Goal: Transaction & Acquisition: Purchase product/service

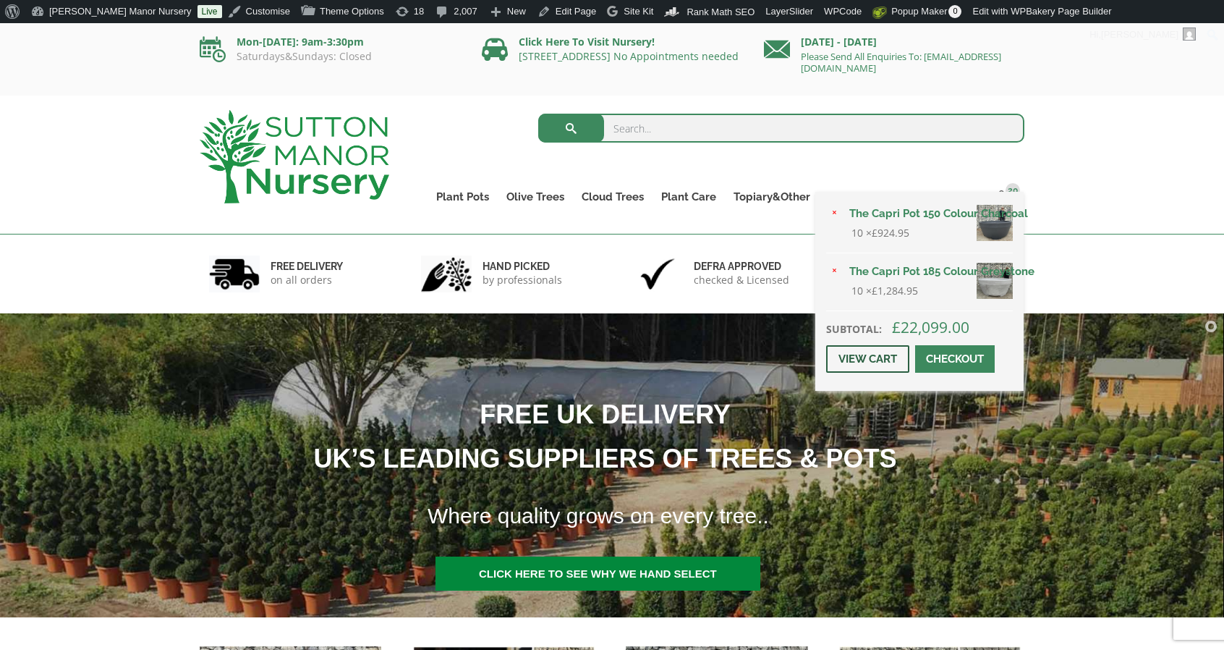
click at [878, 356] on link "View cart" at bounding box center [867, 358] width 83 height 27
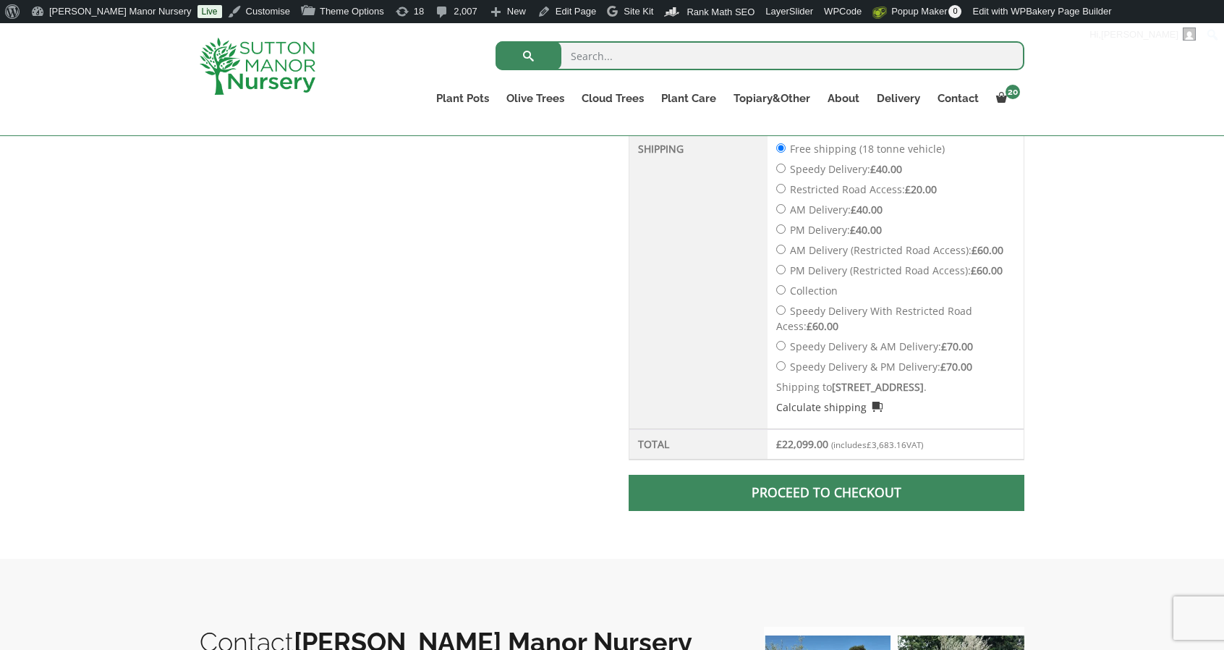
scroll to position [779, 0]
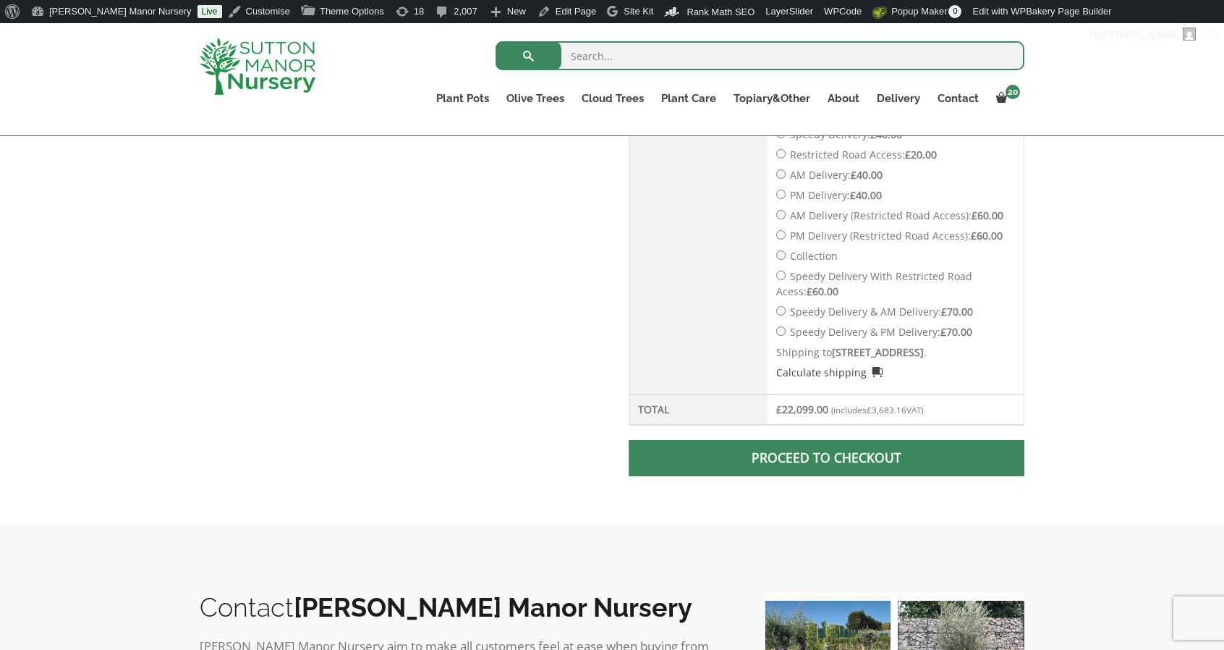
click at [878, 356] on strong "33 New Road, South Darenth, Dartford, Kent, DA4 9AT" at bounding box center [878, 352] width 92 height 14
click at [826, 458] on span at bounding box center [826, 458] width 0 height 0
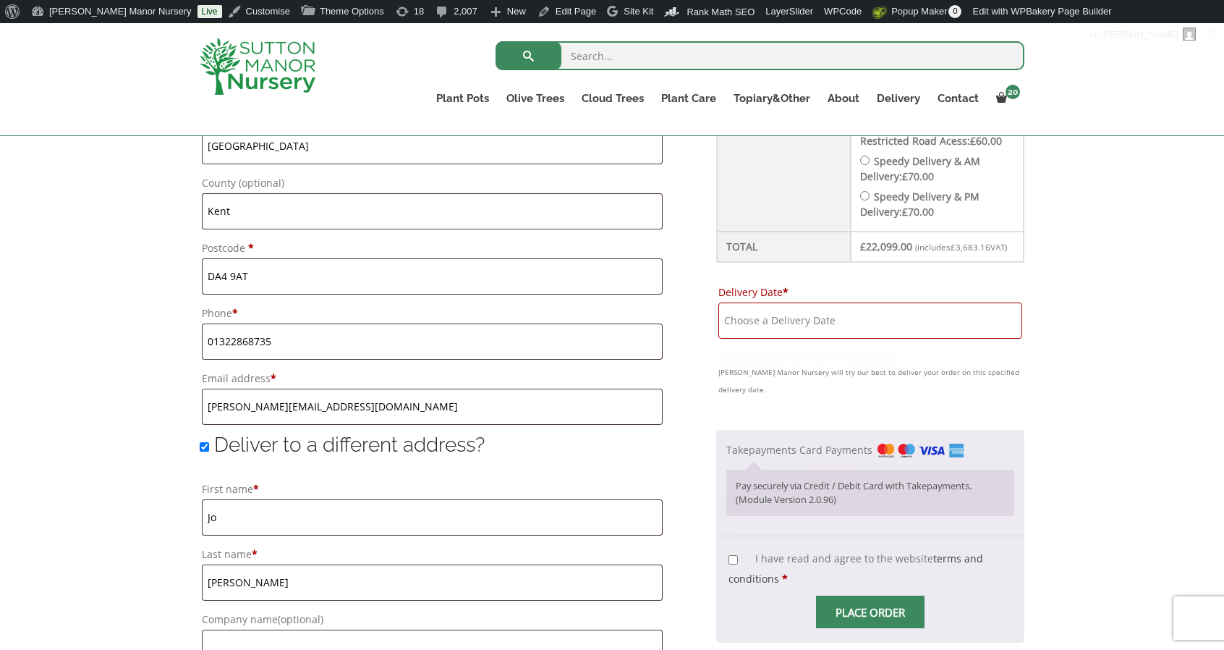
click at [935, 326] on input "Delivery Date *" at bounding box center [870, 320] width 304 height 36
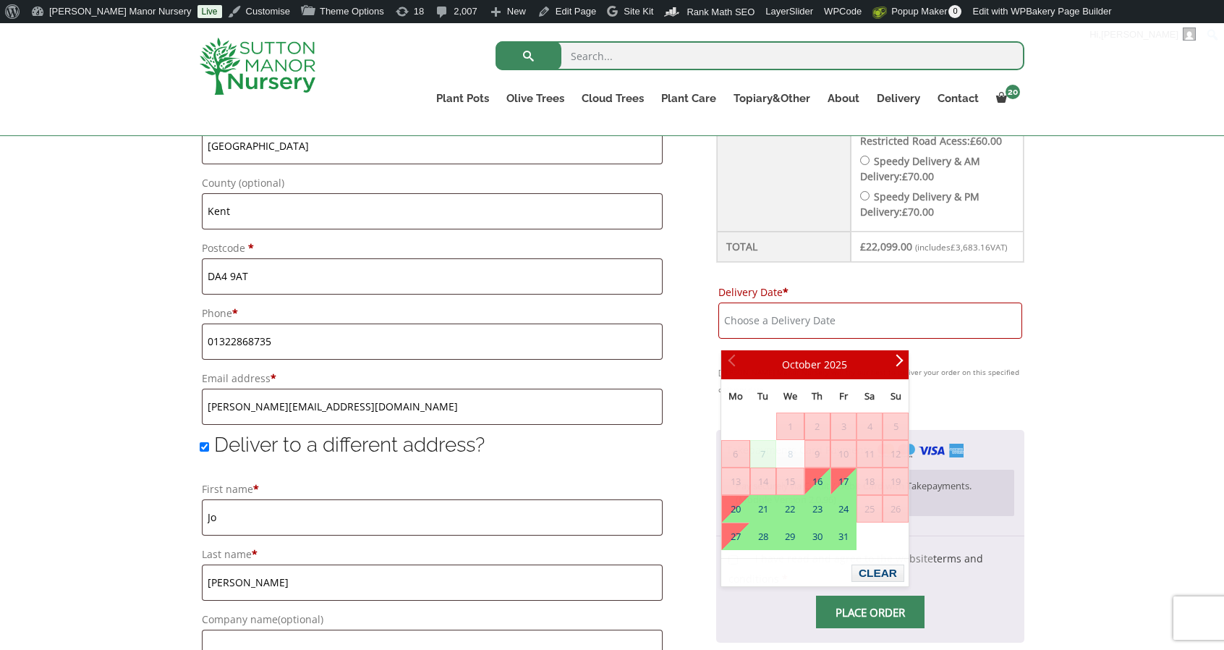
click at [1104, 309] on div "Have a coupon? Click here to enter your code Apply coupon Billing details First…" at bounding box center [612, 381] width 1224 height 1547
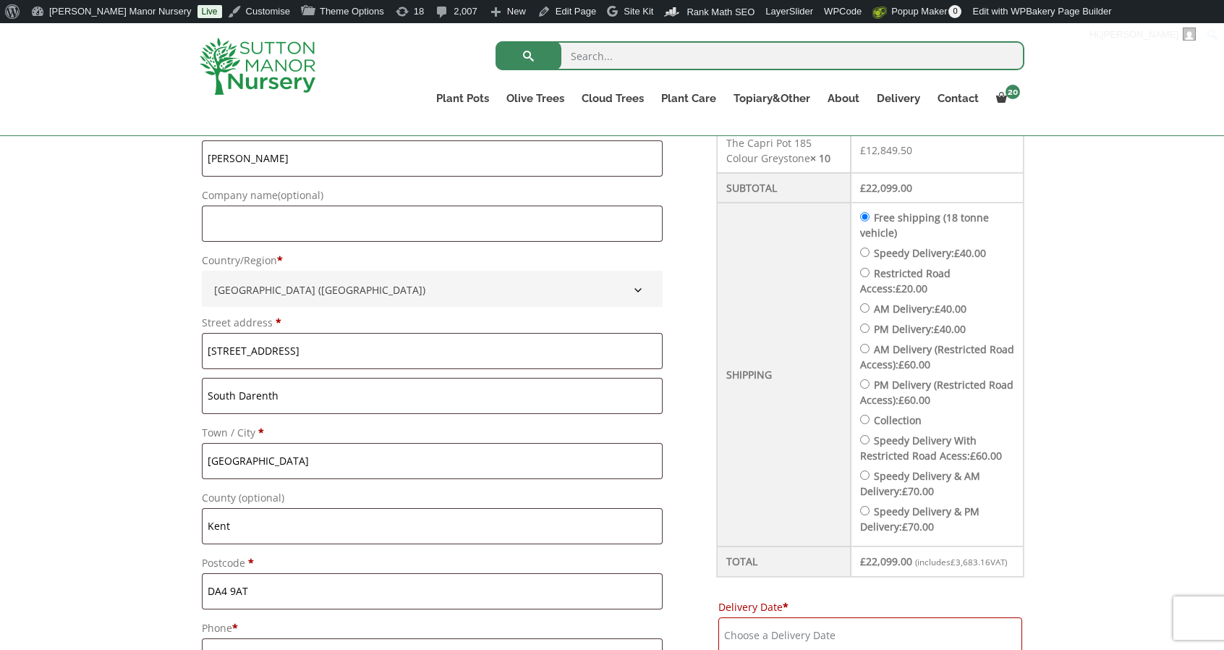
scroll to position [495, 0]
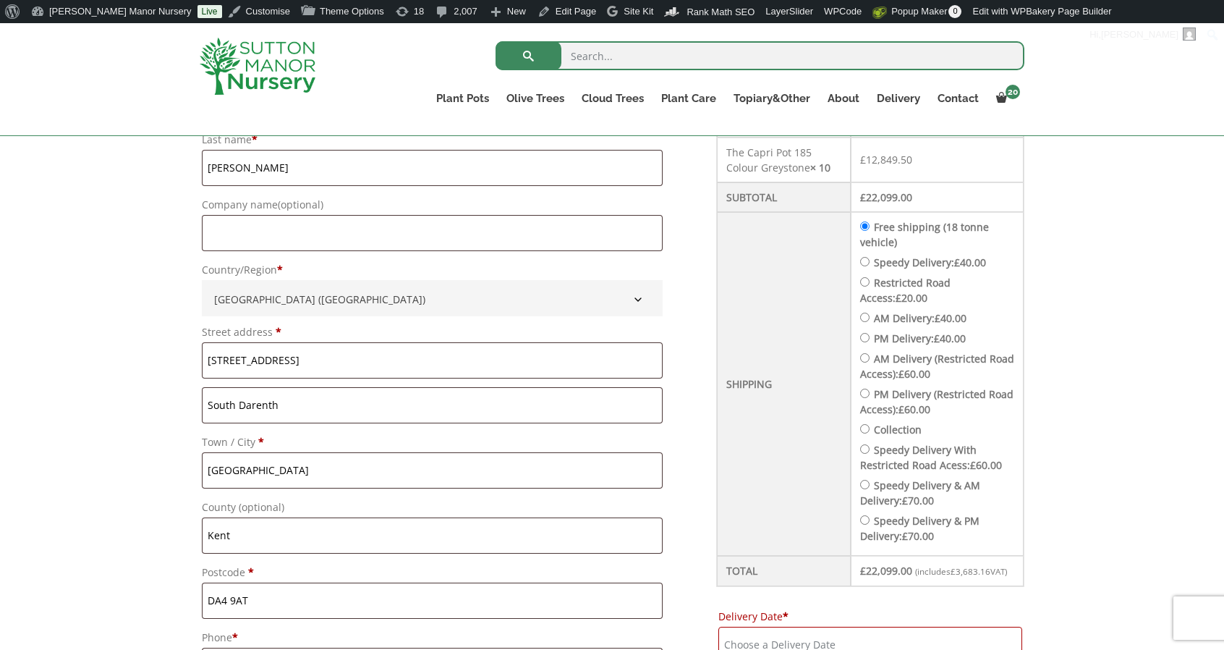
click at [960, 255] on span "£" at bounding box center [957, 262] width 6 height 14
click at [870, 257] on input "Speedy Delivery: £ 40.00" at bounding box center [864, 261] width 9 height 9
radio input "true"
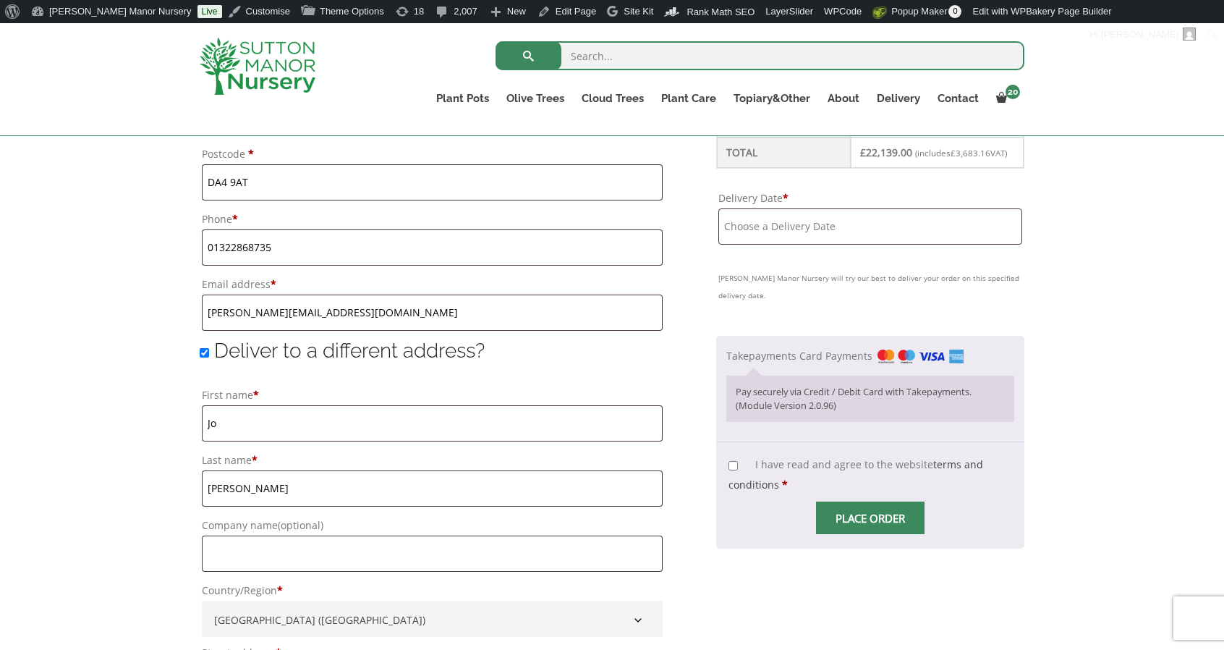
scroll to position [914, 0]
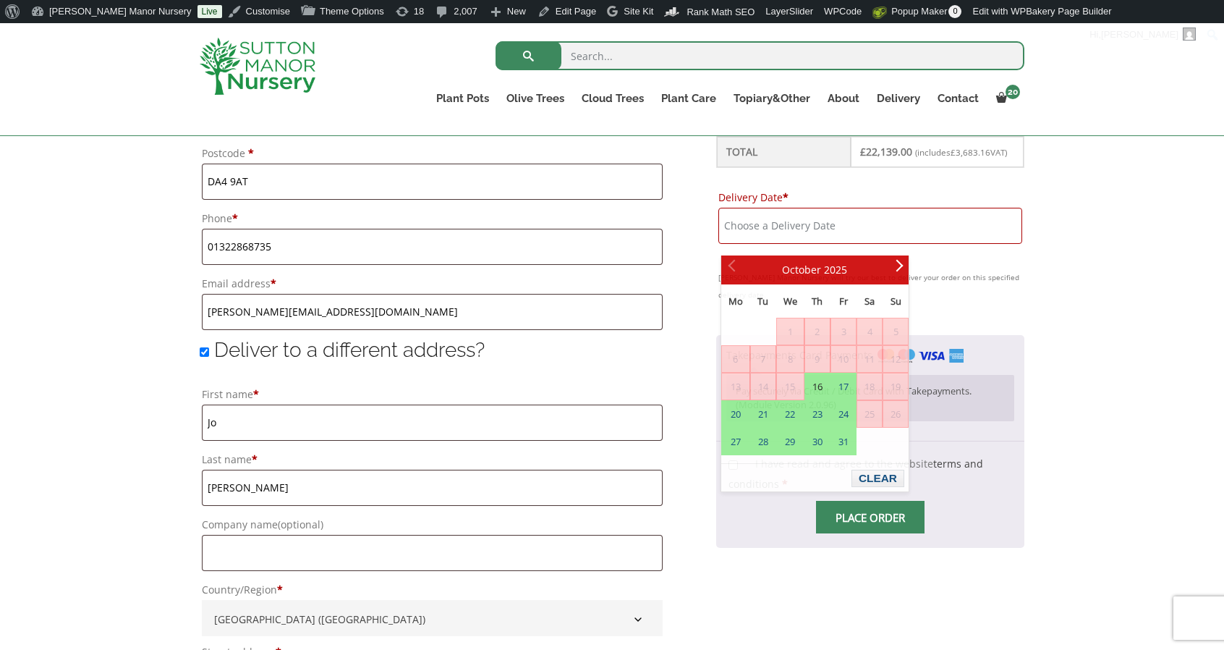
click at [965, 244] on input "Delivery Date *" at bounding box center [870, 226] width 304 height 36
click at [822, 381] on link "16" at bounding box center [817, 386] width 25 height 26
type input "16 October, 2025"
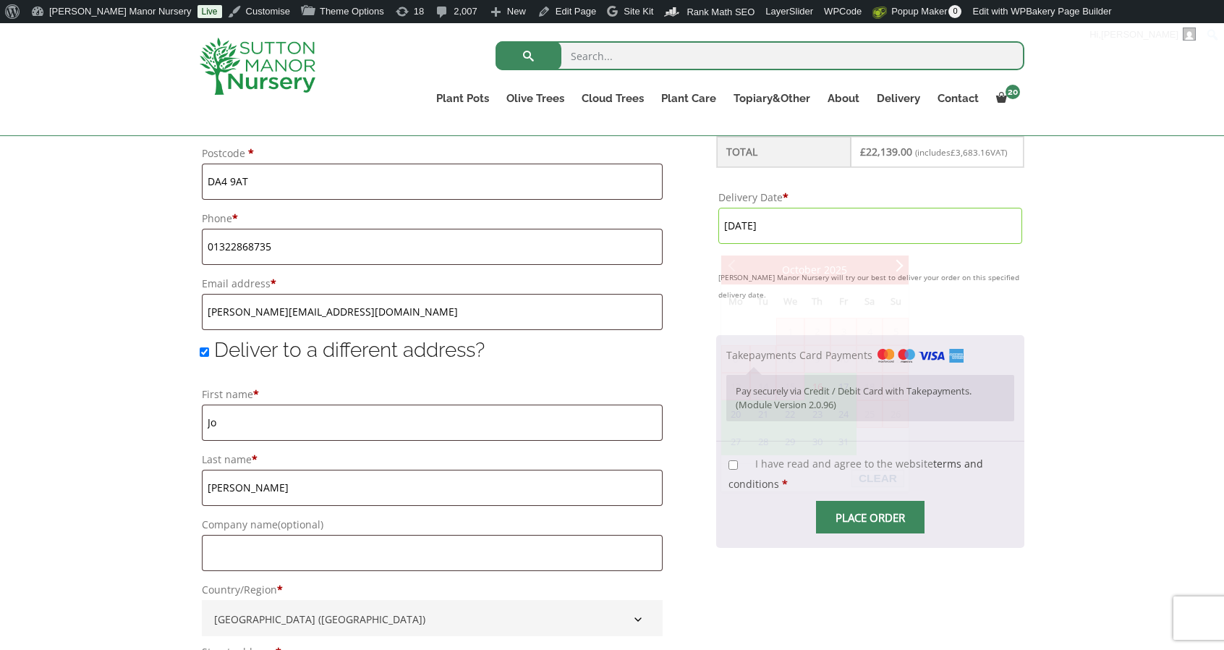
click at [939, 218] on input "16 October, 2025" at bounding box center [870, 226] width 304 height 36
click at [1135, 221] on div "Have a coupon? Click here to enter your code Apply coupon Billing details First…" at bounding box center [612, 286] width 1224 height 1547
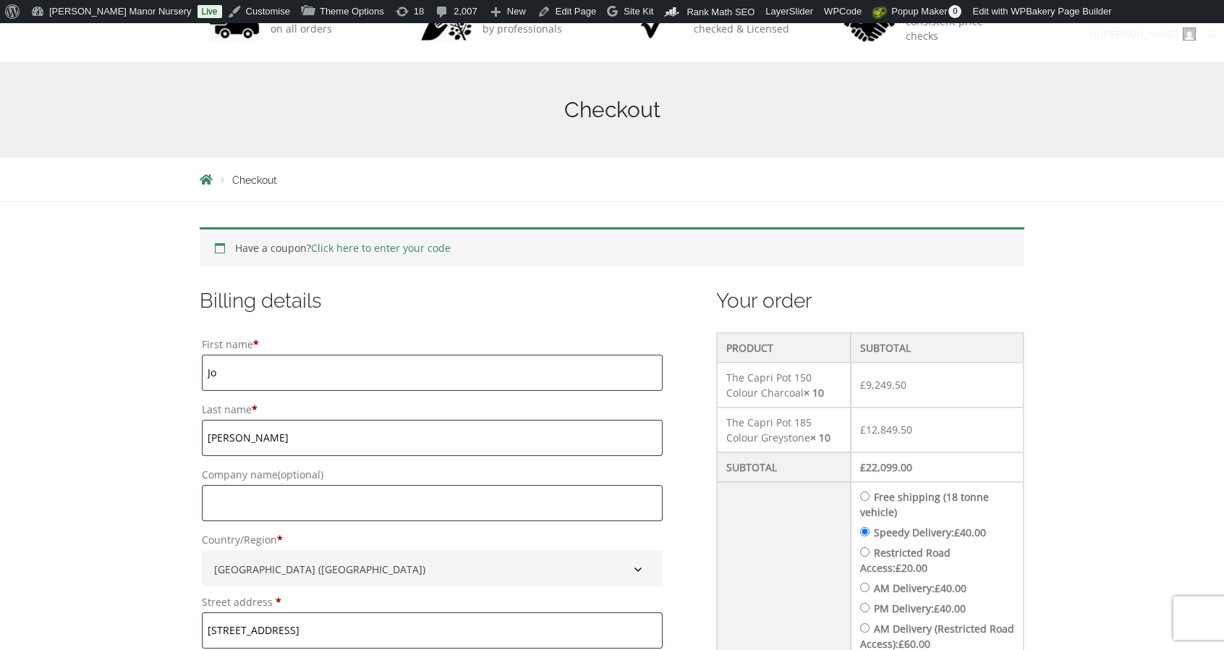
scroll to position [0, 0]
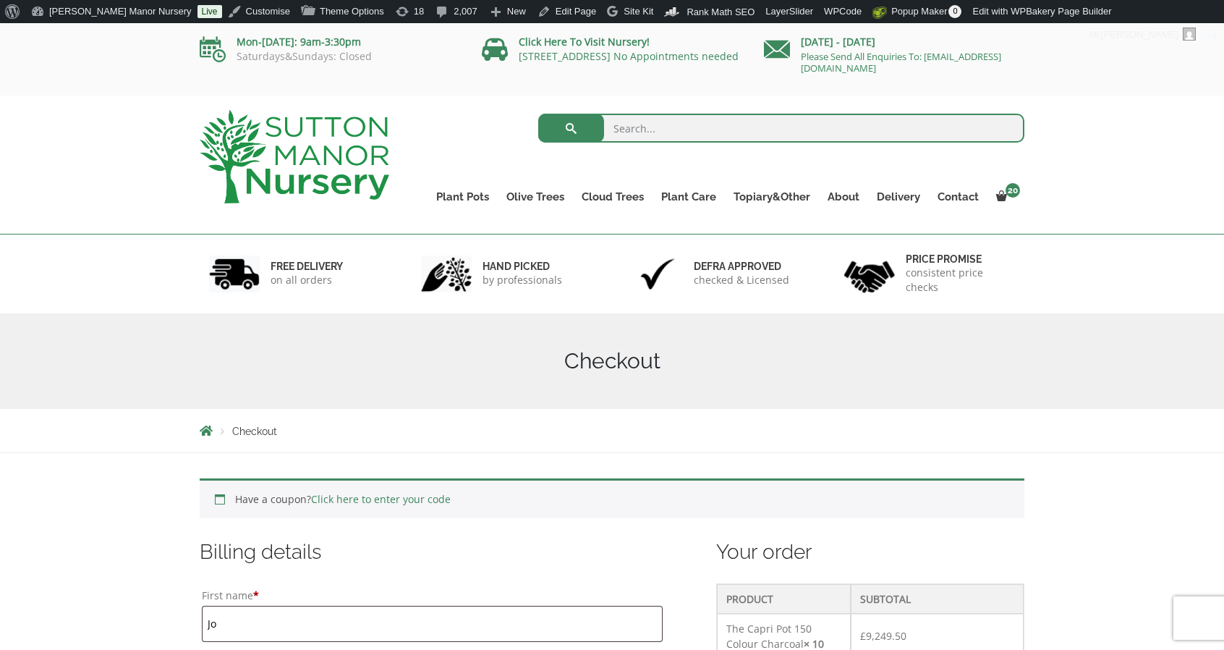
click at [371, 145] on img at bounding box center [295, 156] width 190 height 93
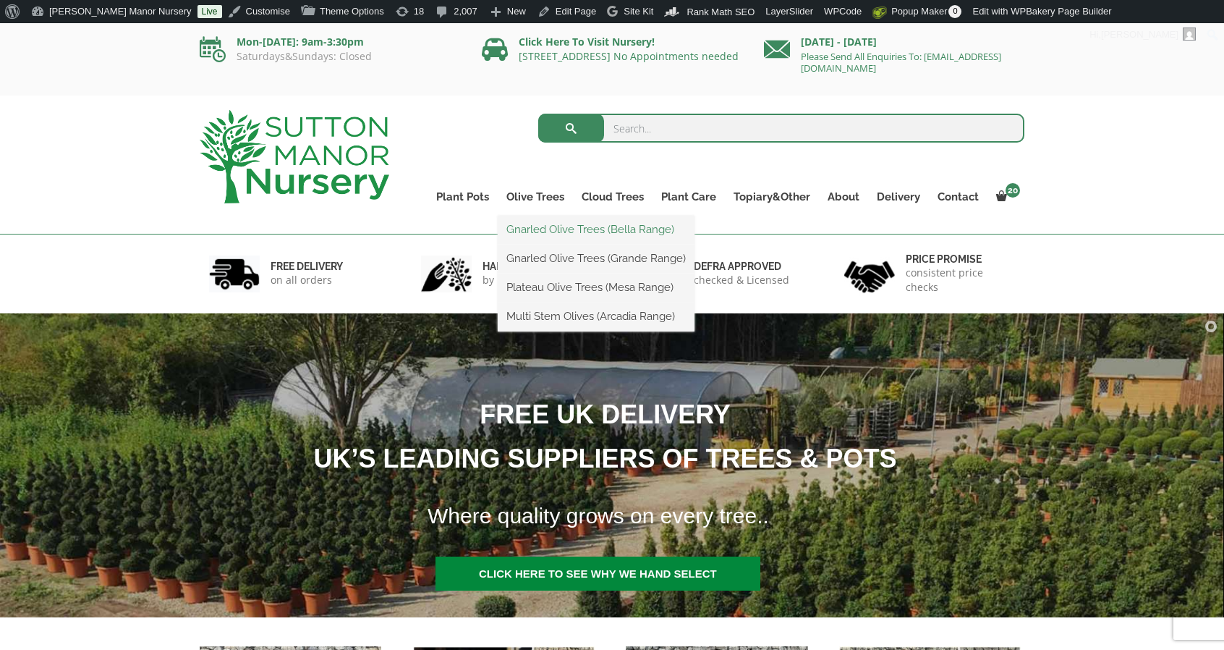
click at [543, 226] on link "Gnarled Olive Trees (Bella Range)" at bounding box center [596, 229] width 197 height 22
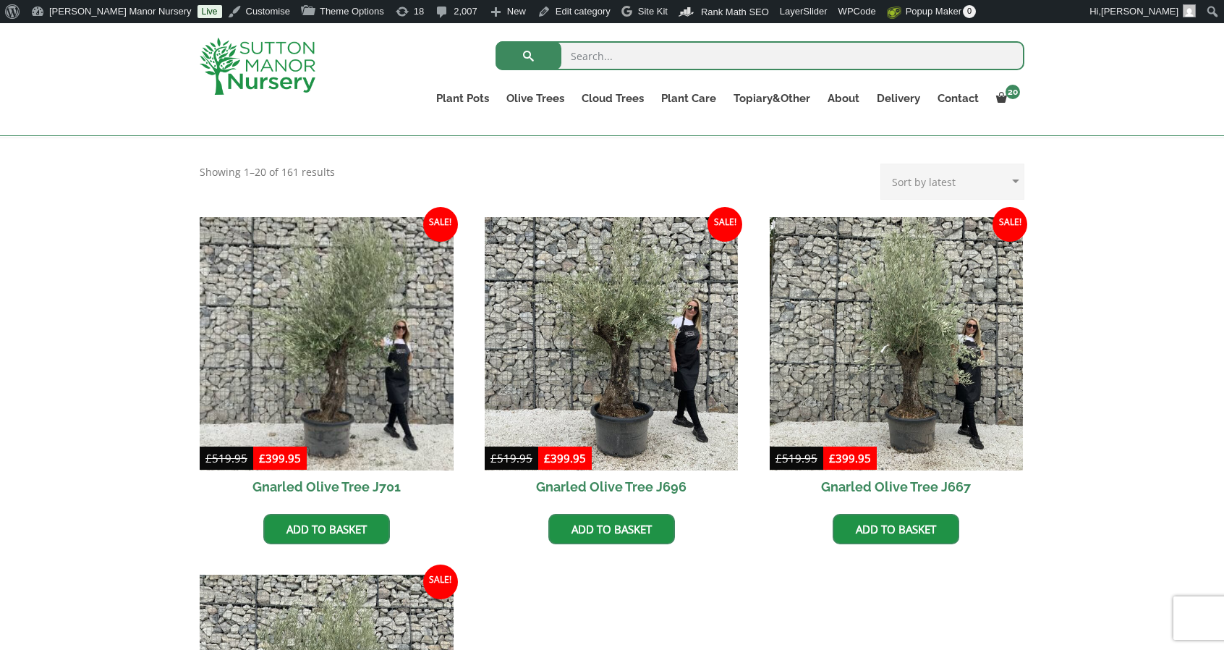
scroll to position [290, 0]
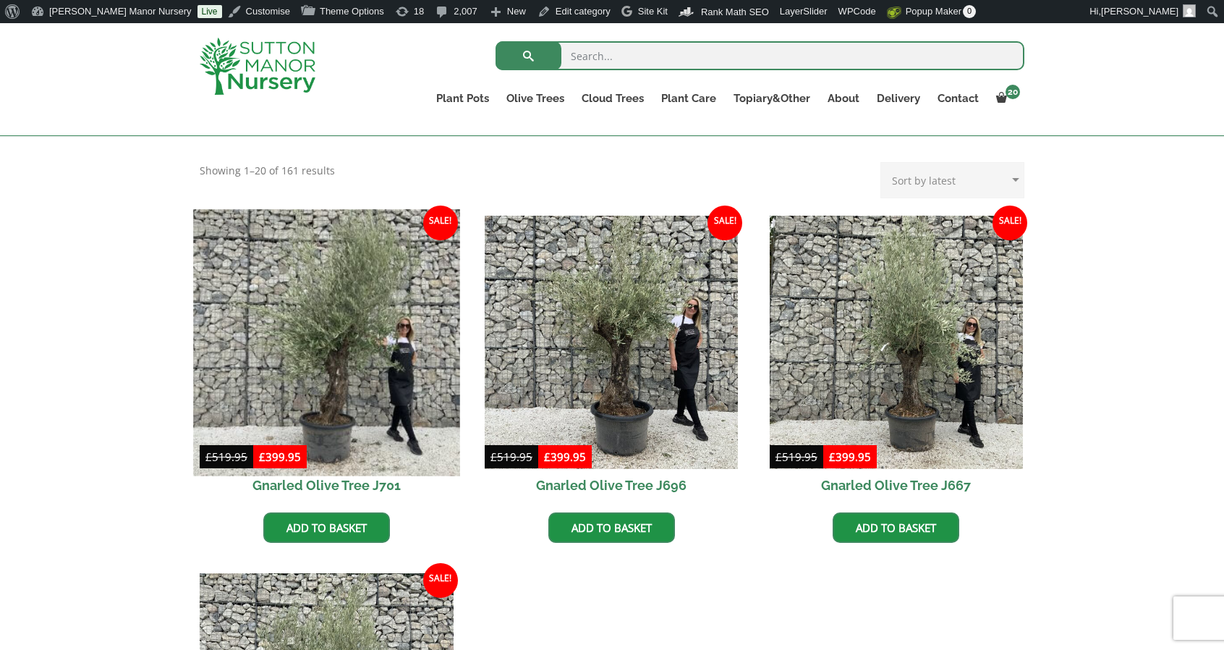
click at [382, 320] on img at bounding box center [326, 342] width 266 height 266
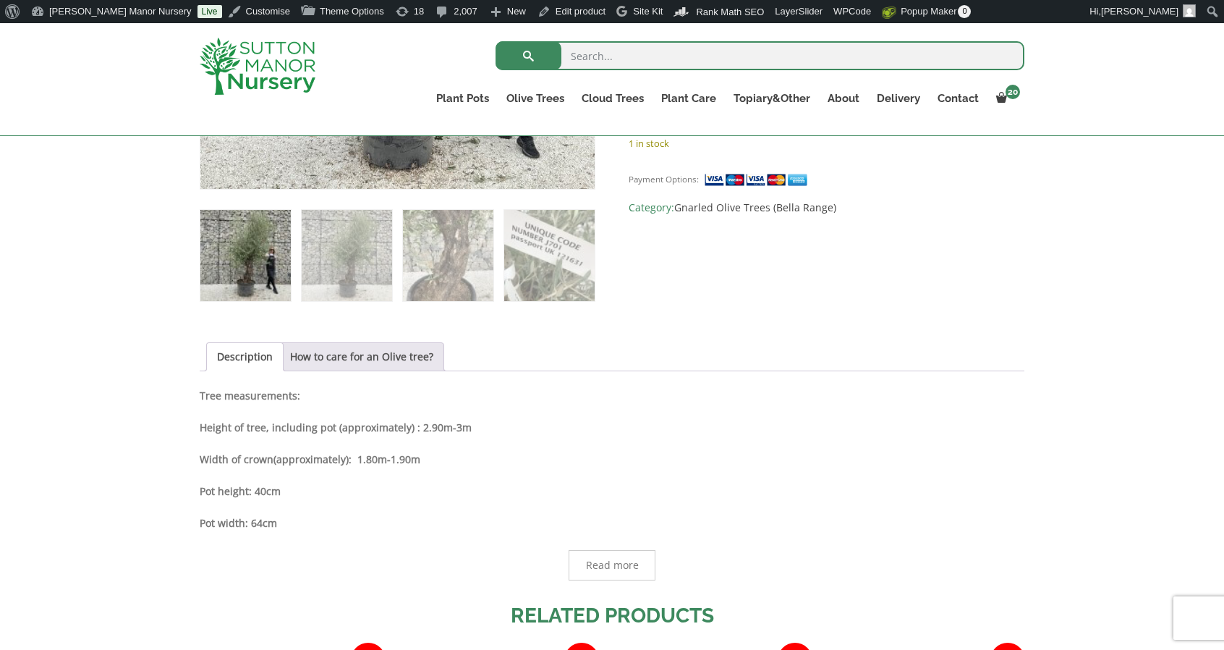
scroll to position [794, 0]
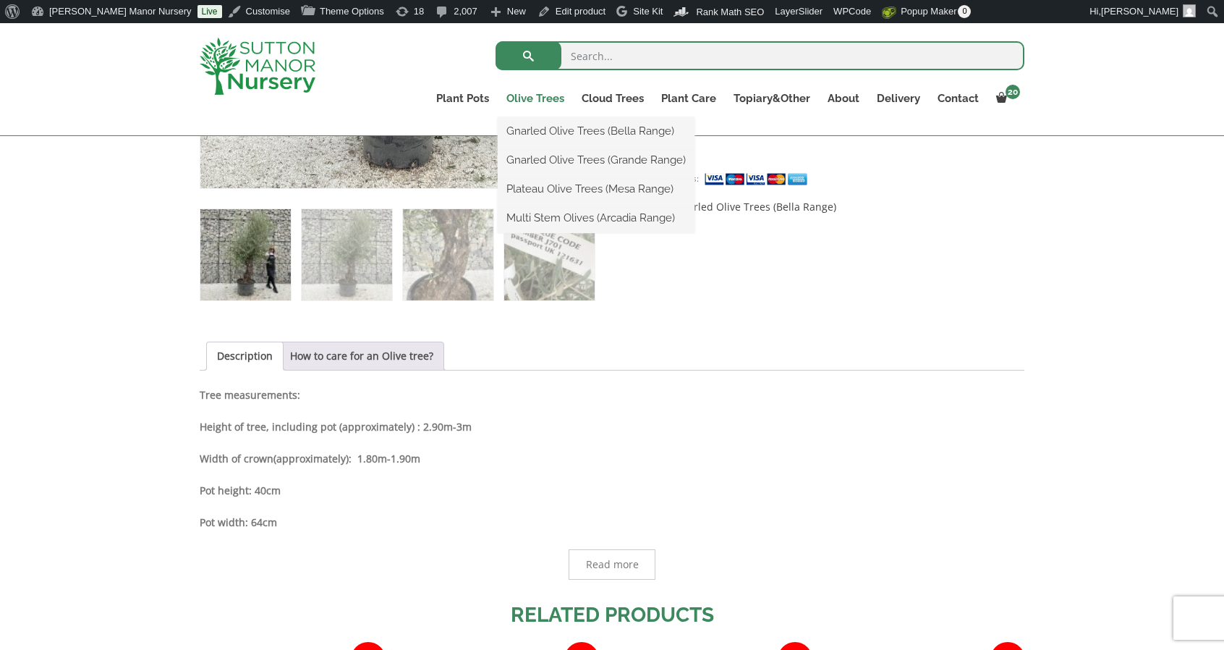
click at [559, 99] on link "Olive Trees" at bounding box center [535, 98] width 75 height 20
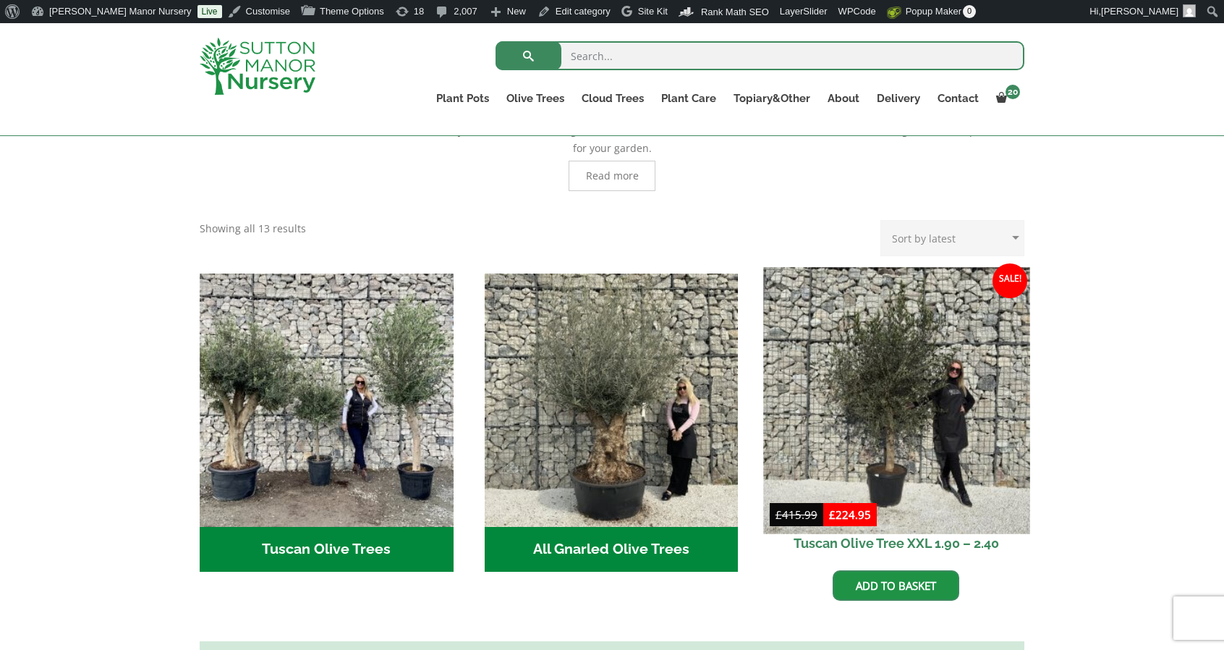
click at [857, 393] on img at bounding box center [896, 400] width 266 height 266
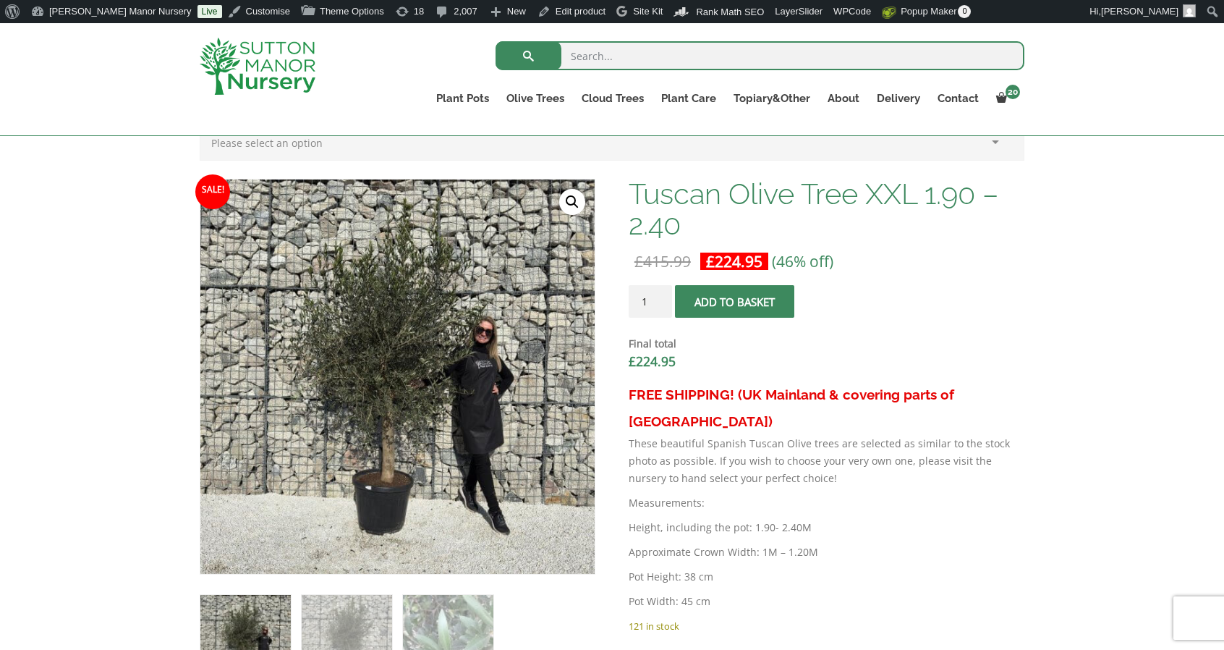
scroll to position [408, 0]
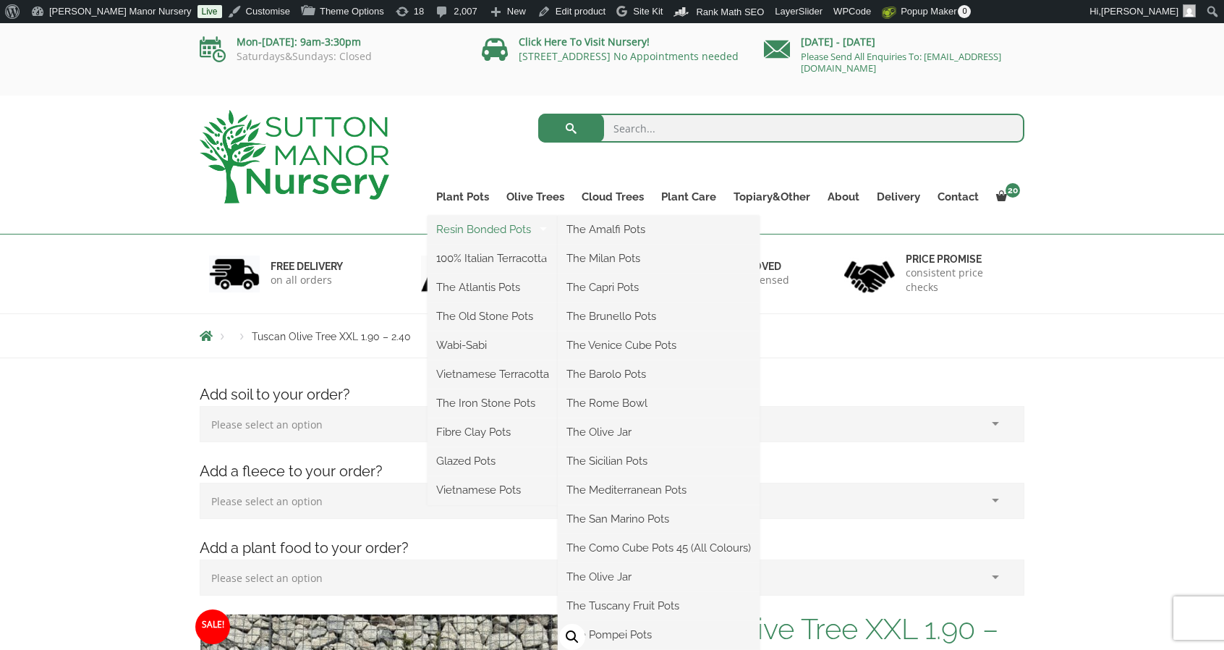
click at [469, 218] on link "Resin Bonded Pots" at bounding box center [493, 229] width 130 height 22
